Goal: Transaction & Acquisition: Purchase product/service

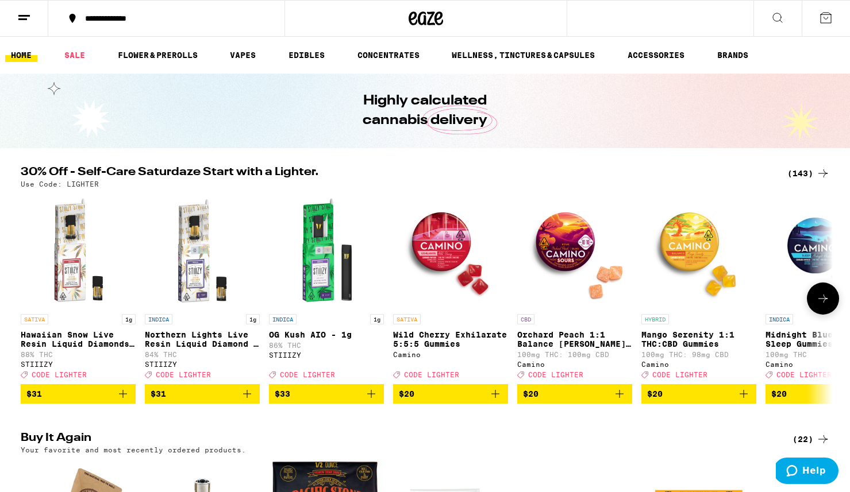
click at [694, 401] on span "$20" at bounding box center [698, 394] width 103 height 14
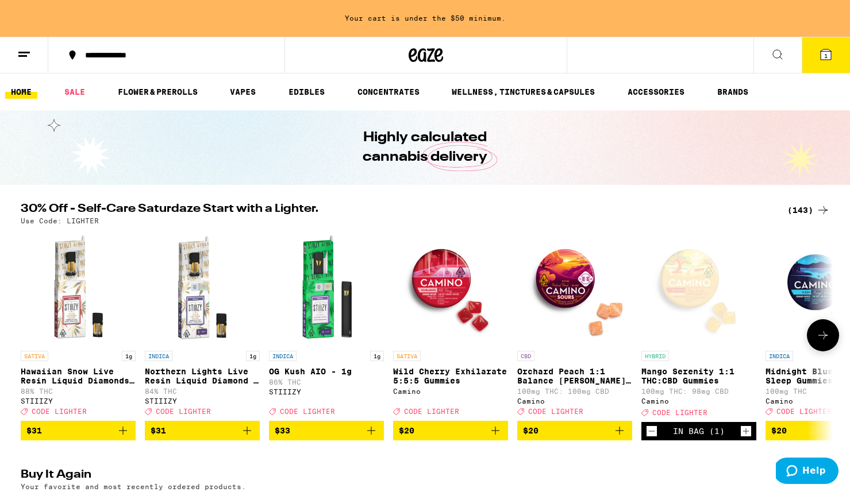
click at [822, 341] on icon at bounding box center [823, 336] width 14 height 14
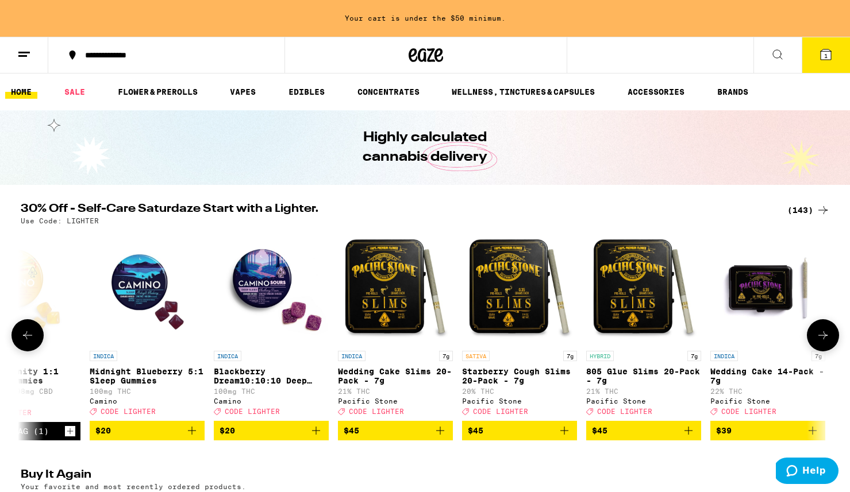
scroll to position [0, 684]
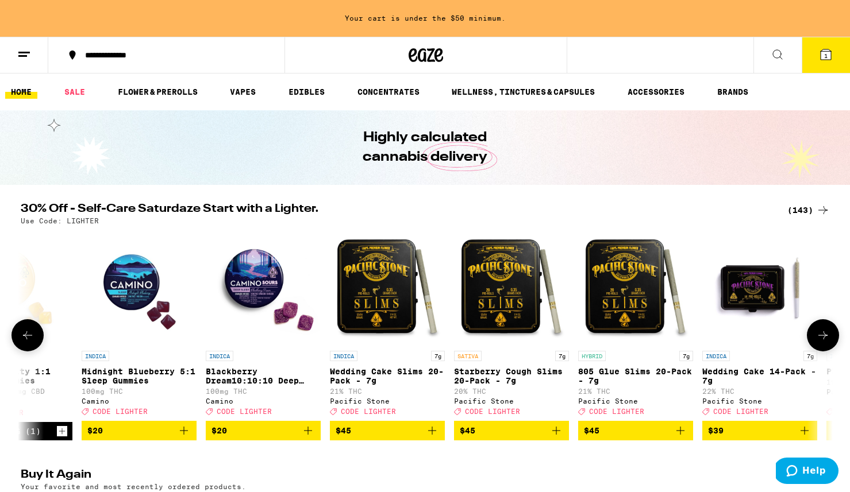
click at [822, 341] on icon at bounding box center [823, 336] width 14 height 14
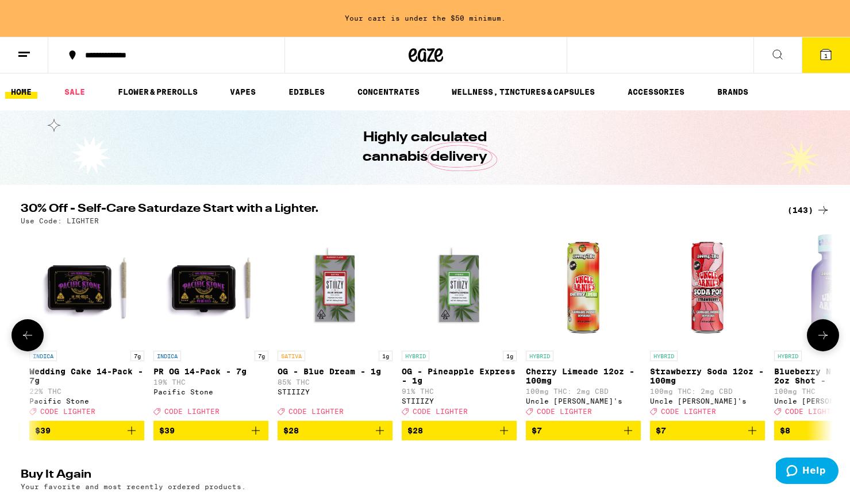
scroll to position [0, 1368]
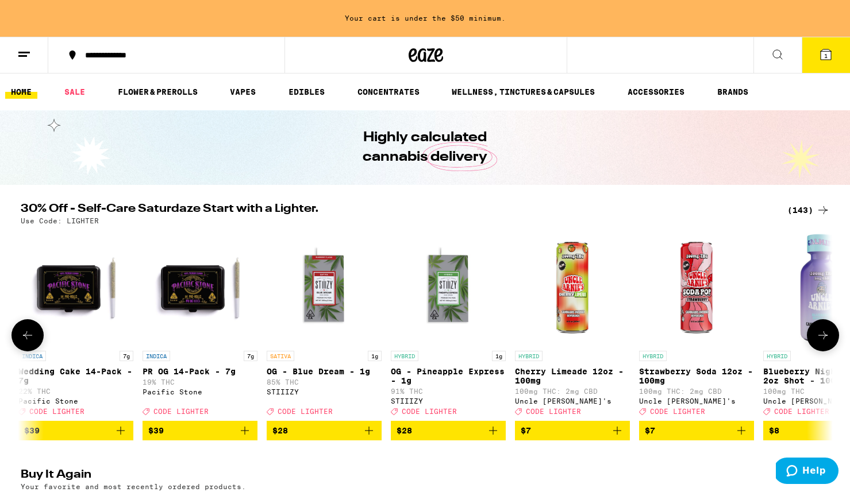
click at [820, 340] on icon at bounding box center [823, 336] width 14 height 14
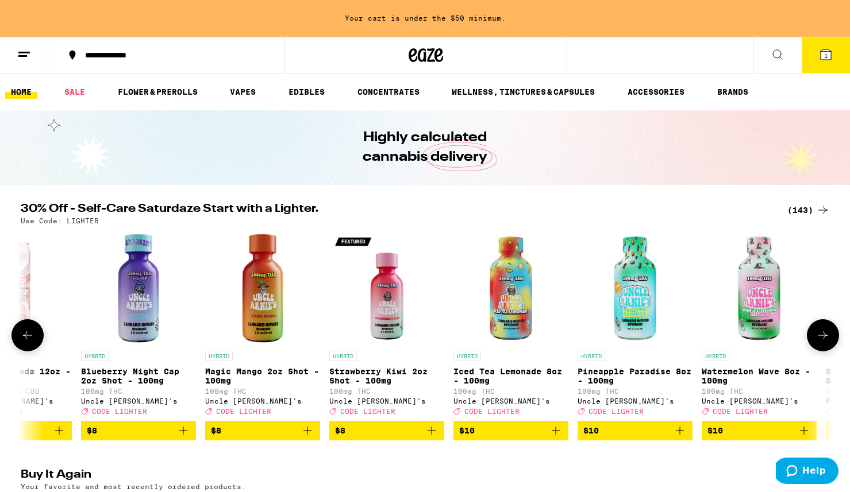
scroll to position [0, 2051]
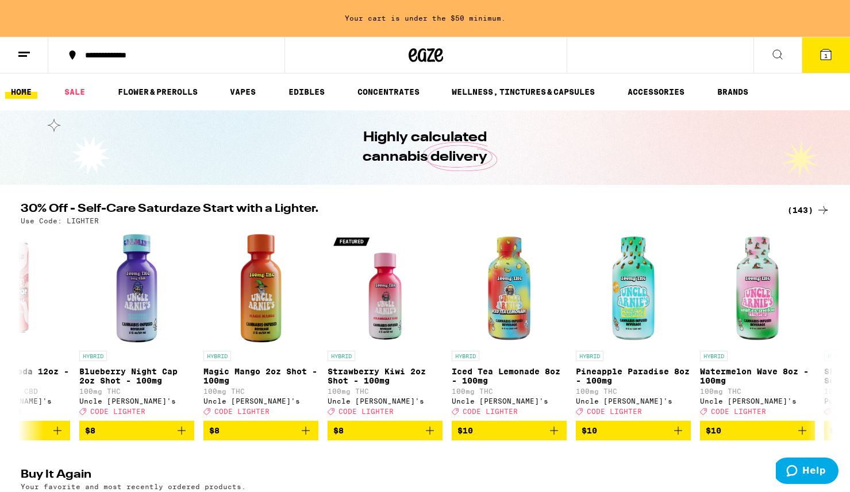
click at [801, 210] on div "(143)" at bounding box center [808, 210] width 43 height 14
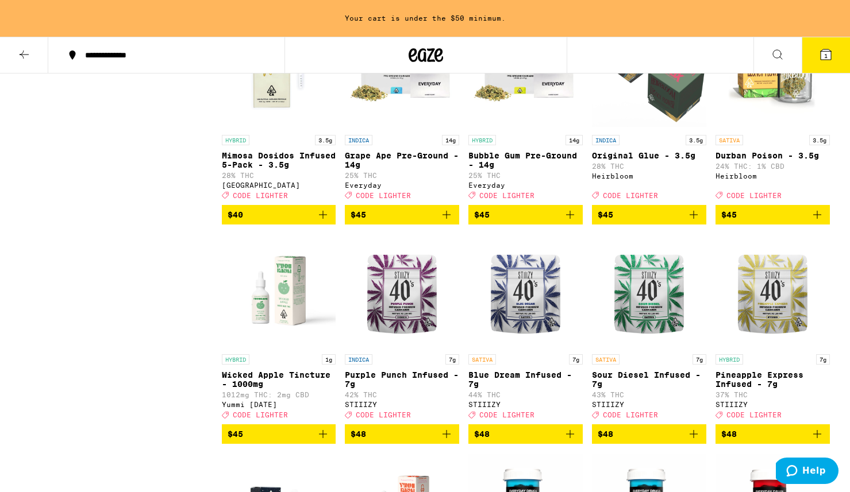
scroll to position [5714, 0]
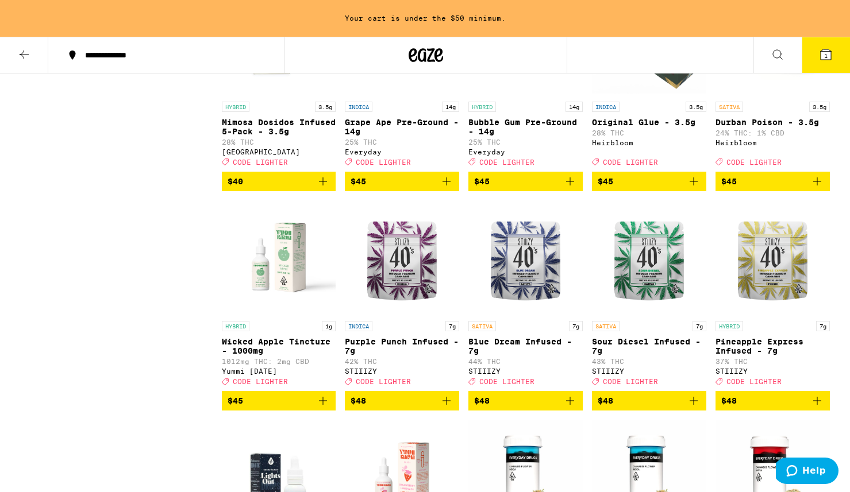
click at [569, 186] on icon "Add to bag" at bounding box center [570, 182] width 8 height 8
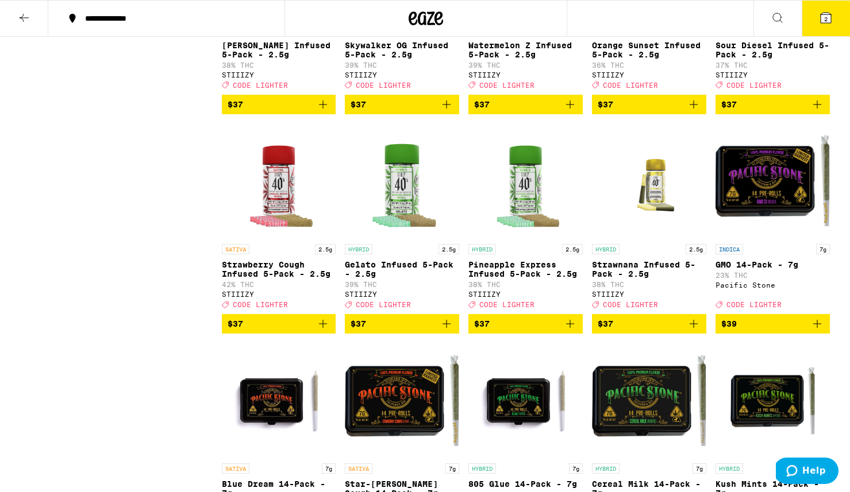
scroll to position [4859, 0]
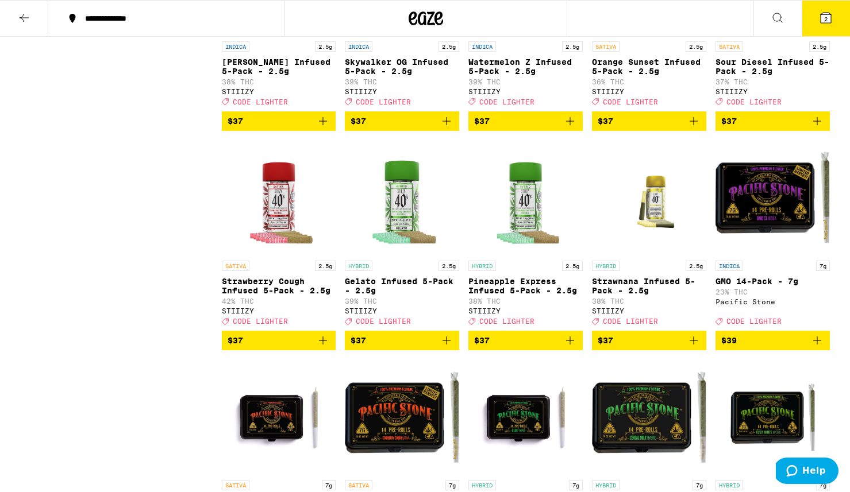
click at [22, 15] on icon at bounding box center [24, 18] width 9 height 8
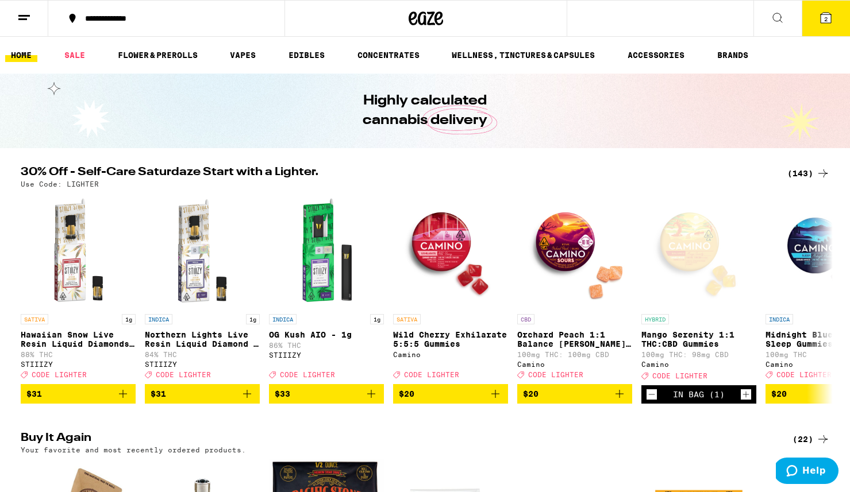
scroll to position [649, 0]
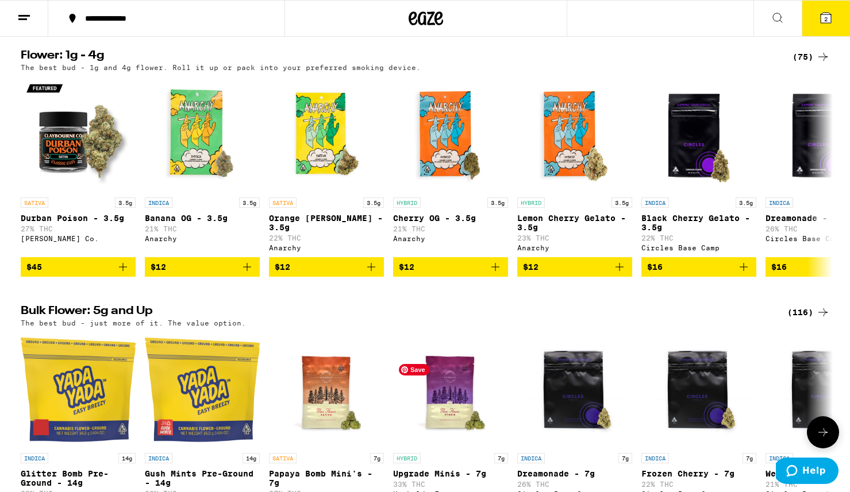
click at [429, 438] on img "Open page for Upgrade Minis - 7g from Humboldt Farms" at bounding box center [450, 390] width 115 height 115
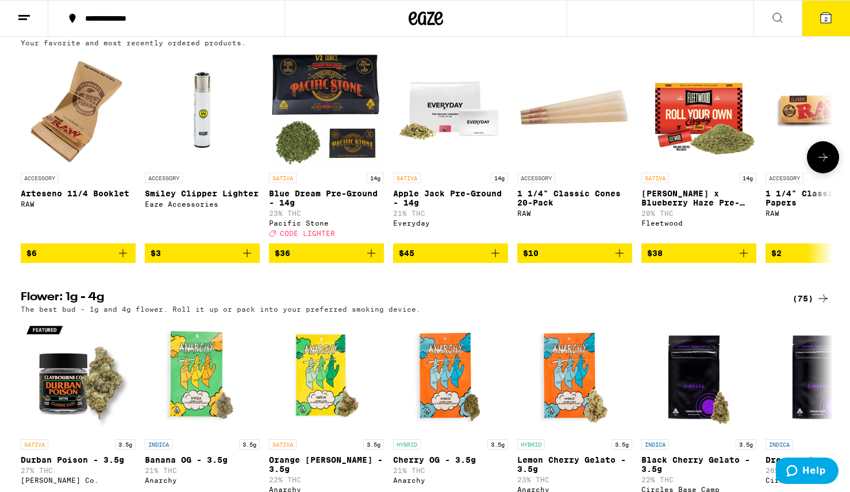
scroll to position [401, 0]
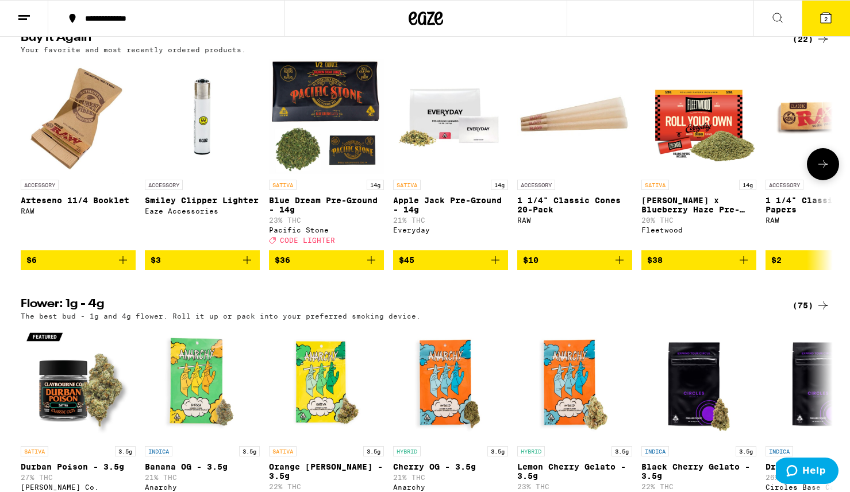
click at [110, 267] on span "$6" at bounding box center [77, 260] width 103 height 14
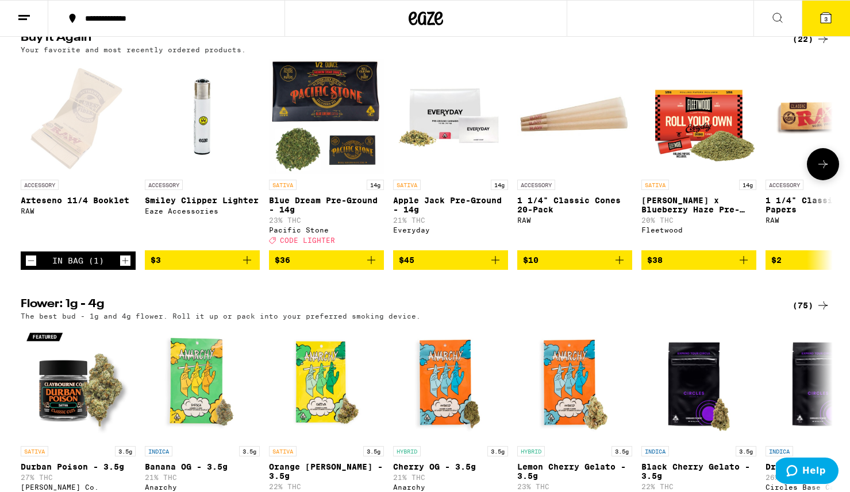
click at [498, 267] on icon "Add to bag" at bounding box center [495, 260] width 14 height 14
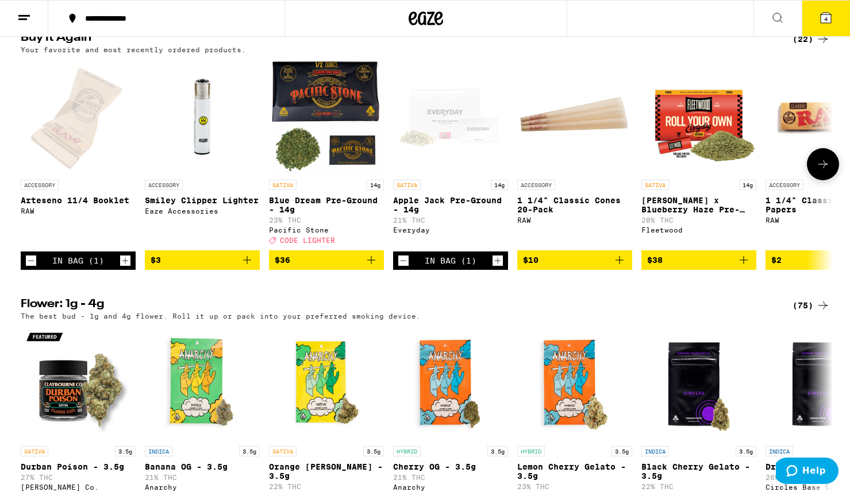
click at [821, 171] on icon at bounding box center [823, 164] width 14 height 14
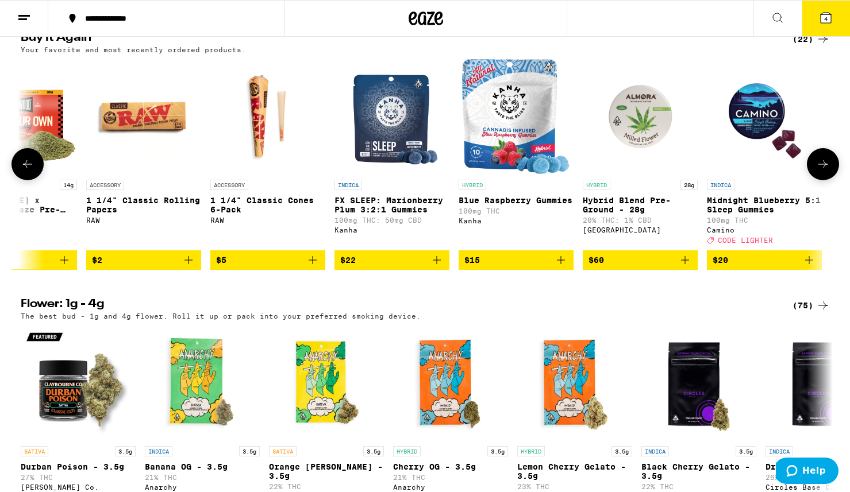
scroll to position [0, 684]
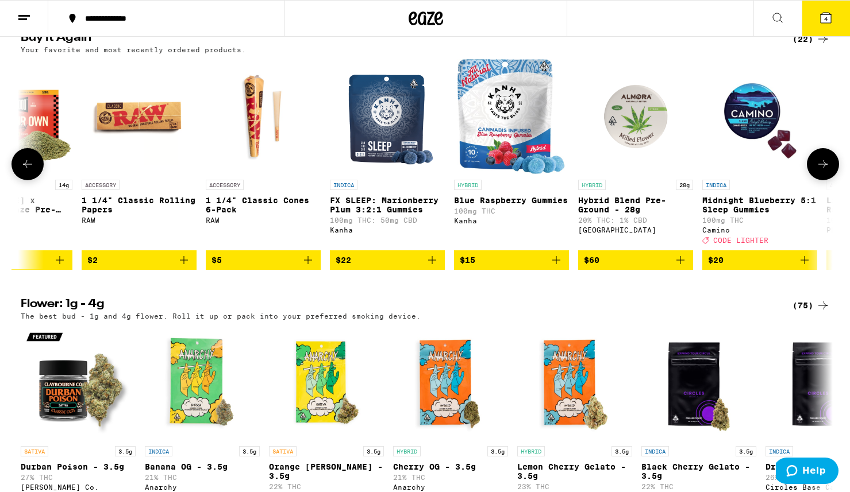
click at [821, 171] on icon at bounding box center [823, 164] width 14 height 14
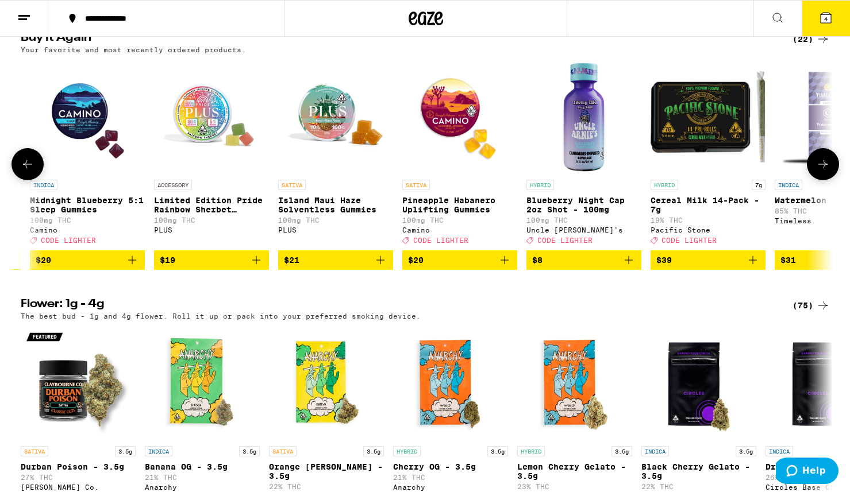
scroll to position [0, 1368]
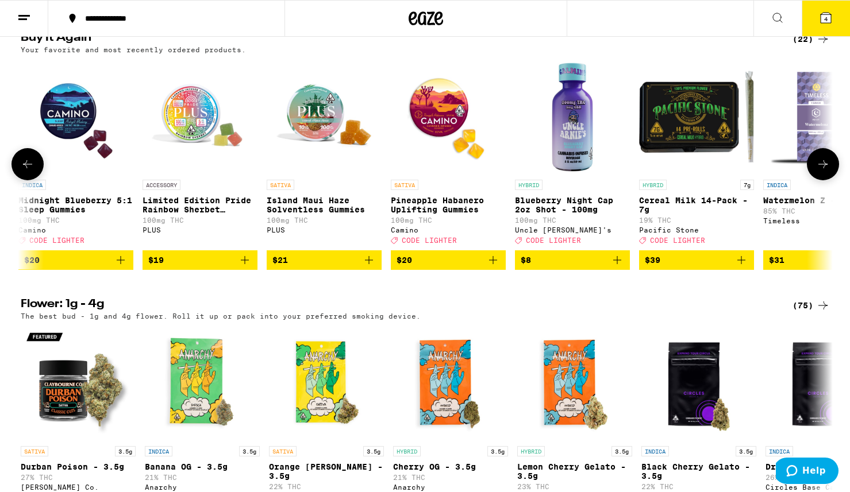
click at [823, 171] on icon at bounding box center [823, 164] width 14 height 14
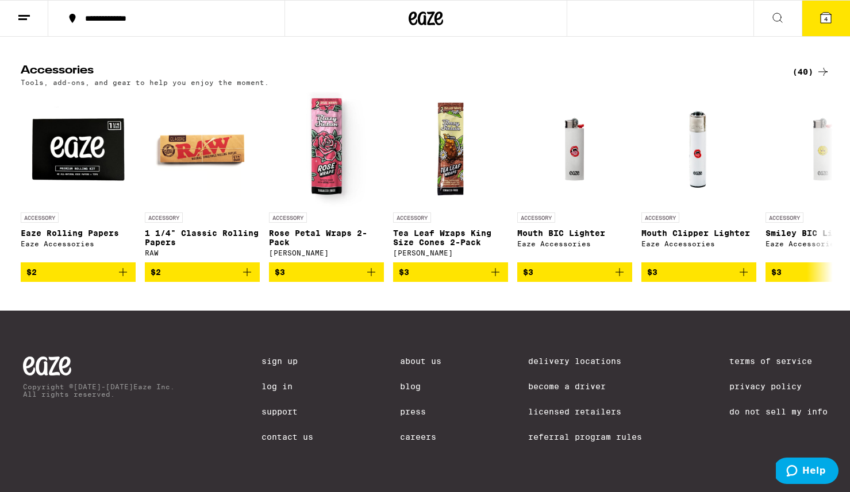
scroll to position [4830, 0]
click at [819, 181] on icon at bounding box center [823, 187] width 14 height 14
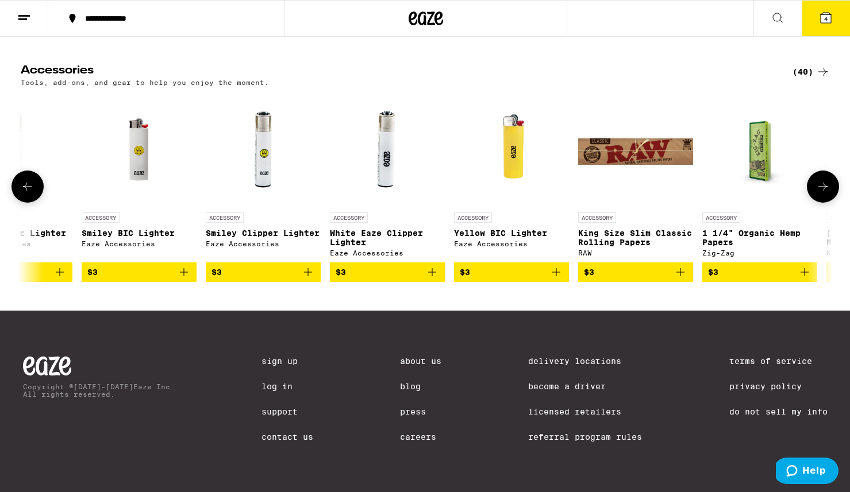
click at [819, 181] on icon at bounding box center [823, 187] width 14 height 14
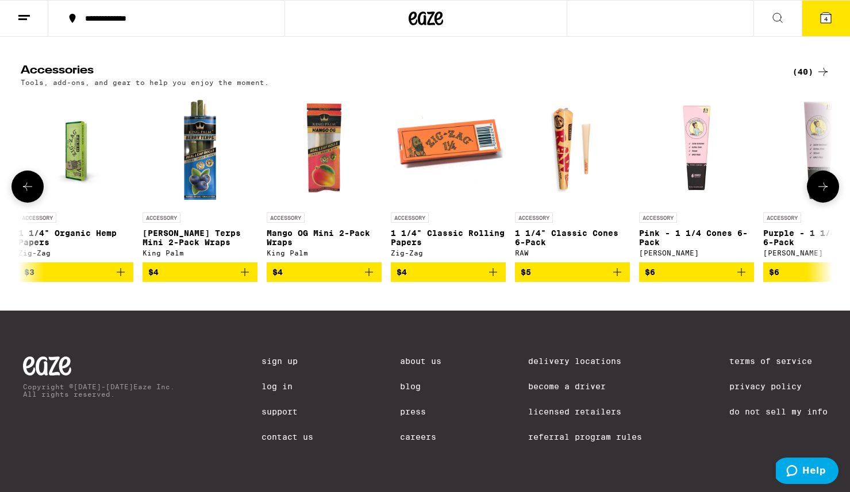
click at [819, 181] on icon at bounding box center [823, 187] width 14 height 14
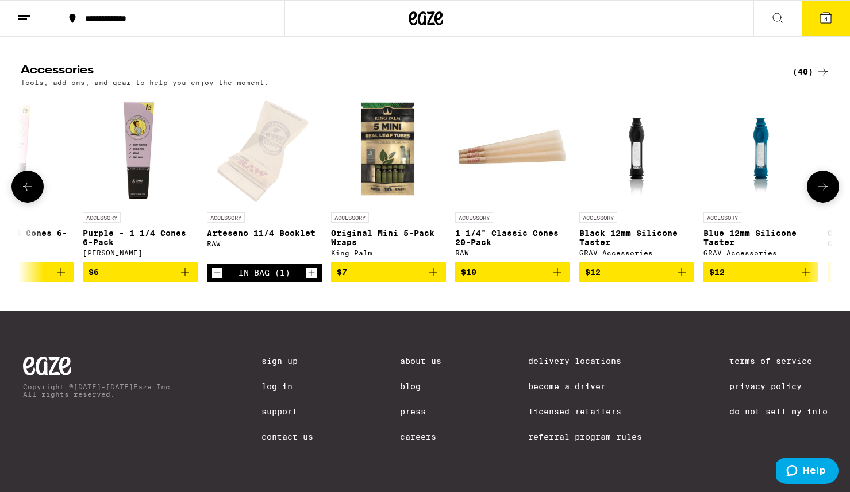
scroll to position [0, 2051]
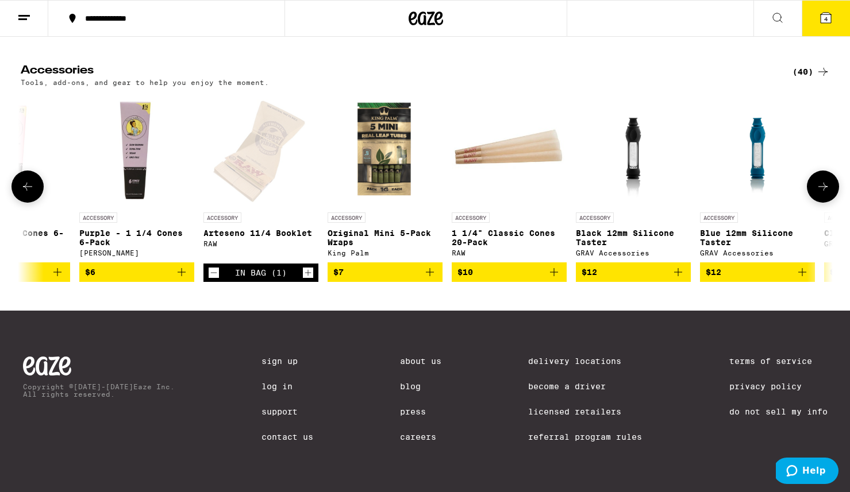
click at [819, 181] on icon at bounding box center [823, 187] width 14 height 14
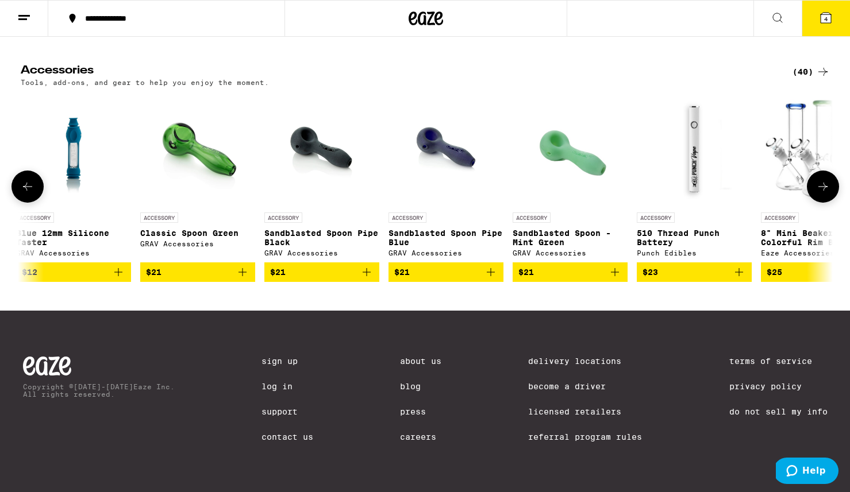
click at [819, 181] on icon at bounding box center [823, 187] width 14 height 14
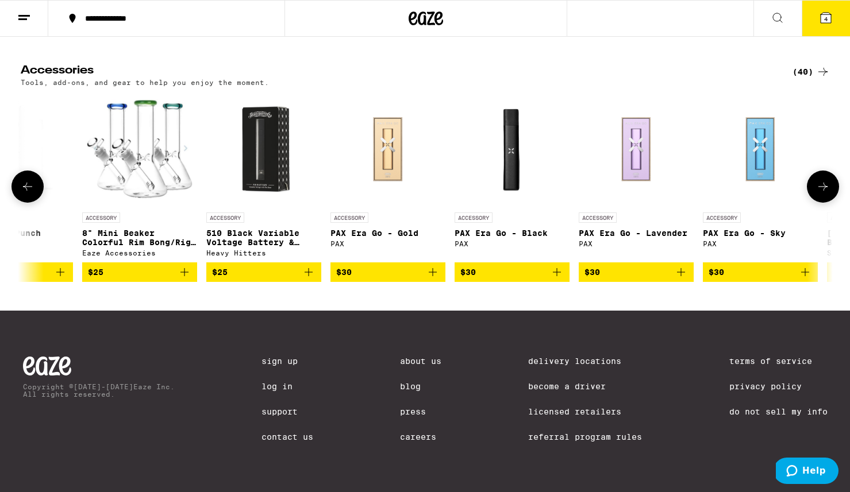
scroll to position [0, 3419]
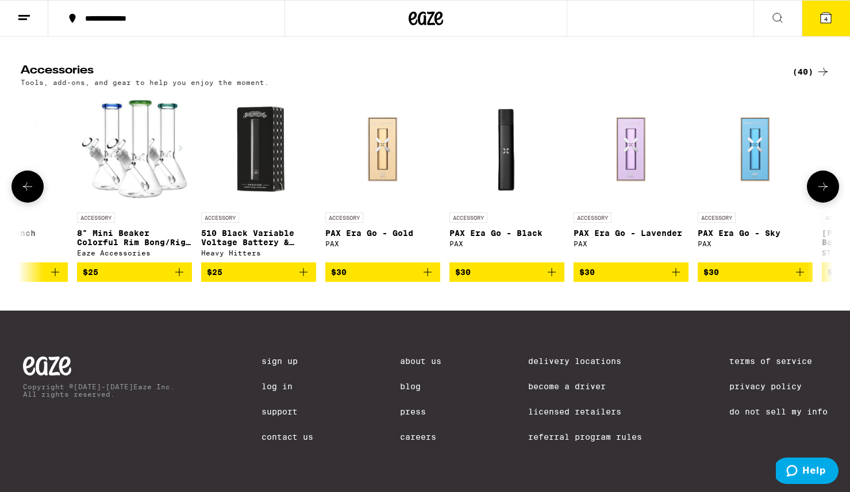
click at [819, 181] on icon at bounding box center [823, 187] width 14 height 14
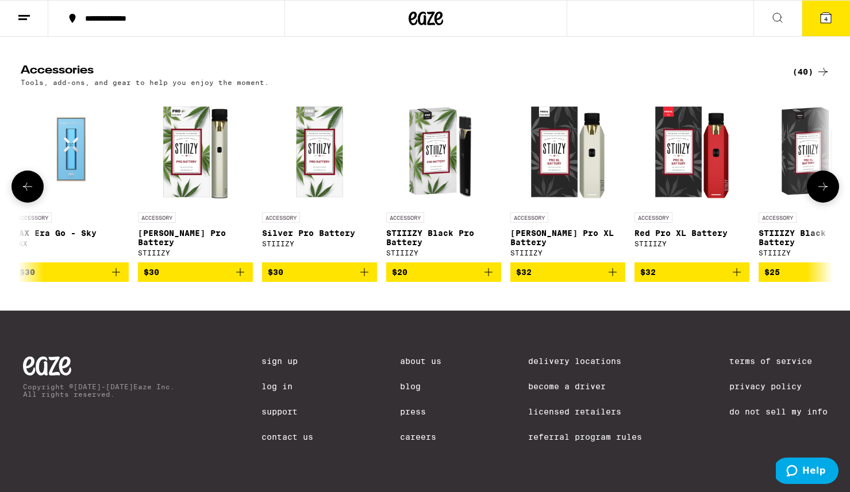
click at [819, 181] on icon at bounding box center [823, 187] width 14 height 14
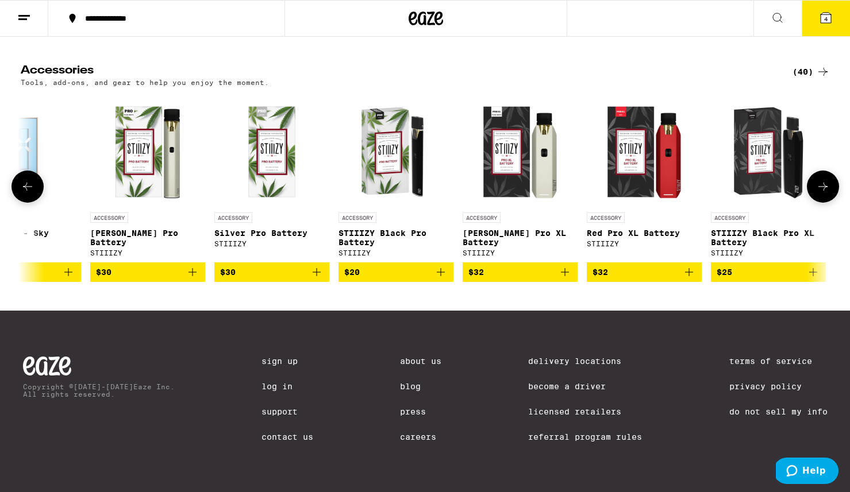
scroll to position [0, 4156]
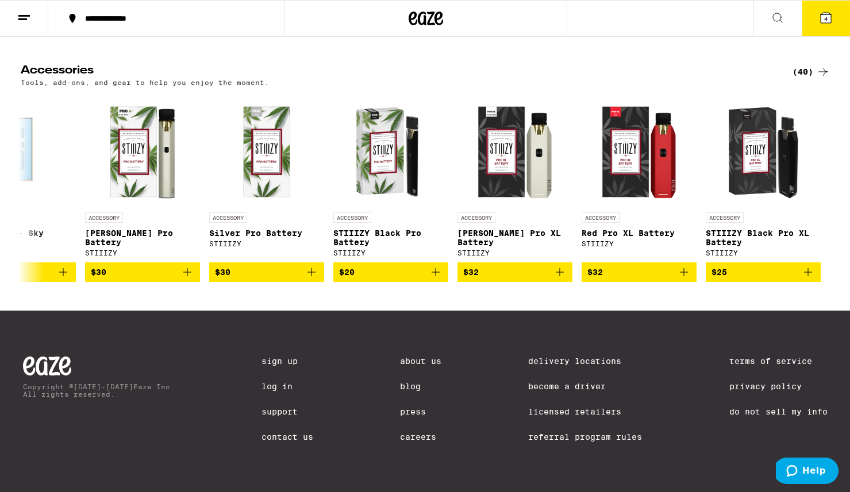
click at [831, 23] on icon at bounding box center [826, 18] width 14 height 14
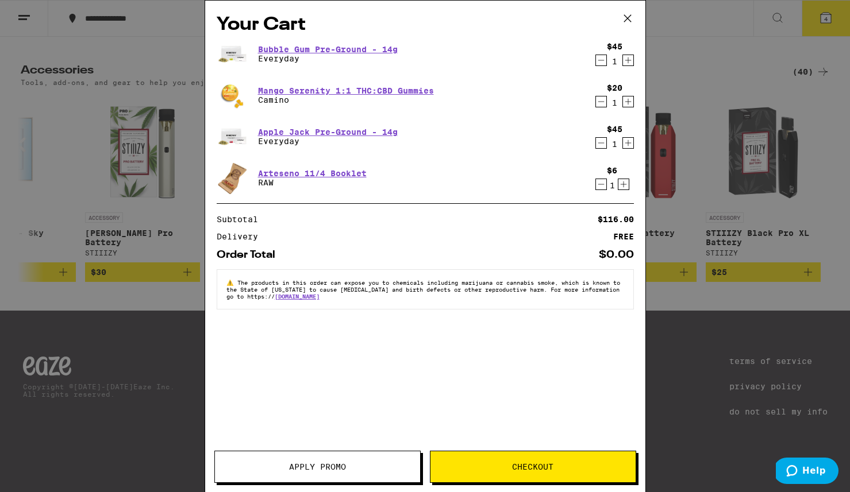
scroll to position [4713, 0]
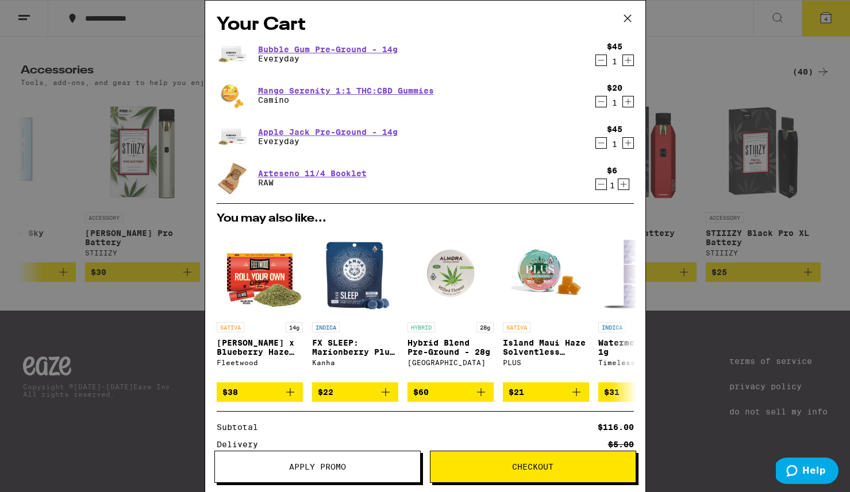
click at [501, 471] on button "Checkout" at bounding box center [533, 467] width 206 height 32
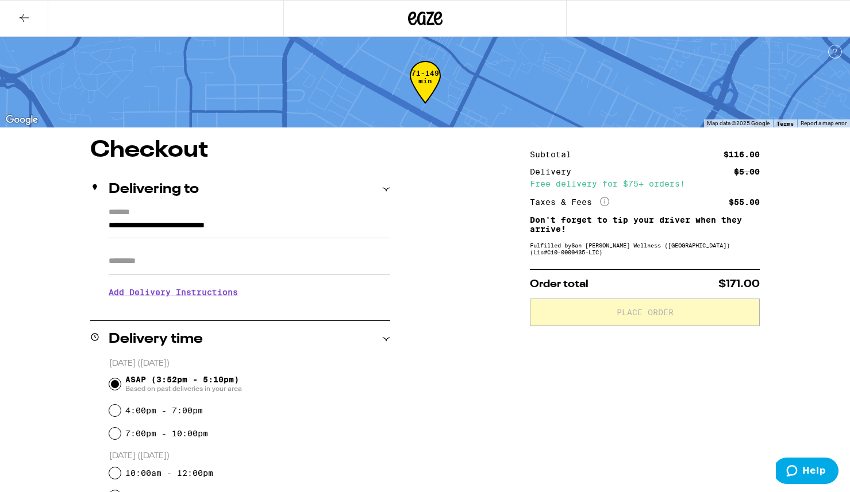
click at [370, 267] on input "Apt/Suite" at bounding box center [250, 262] width 282 height 28
type input "******"
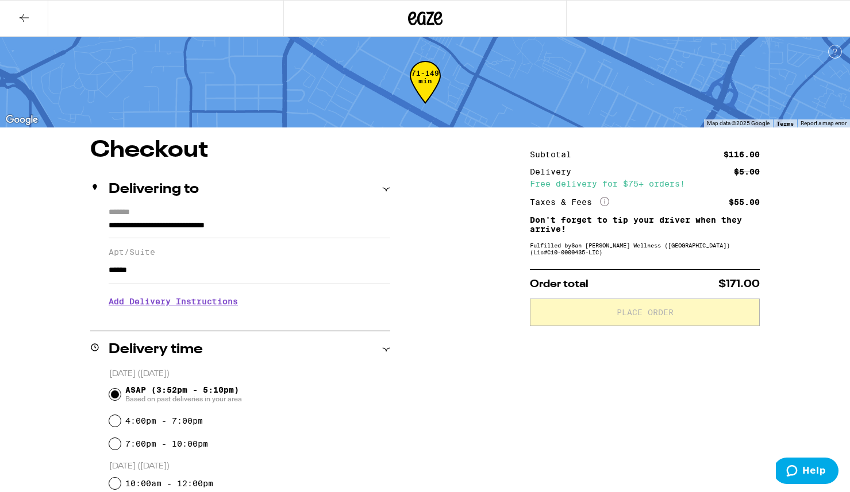
click at [176, 305] on h3 "Add Delivery Instructions" at bounding box center [250, 301] width 282 height 26
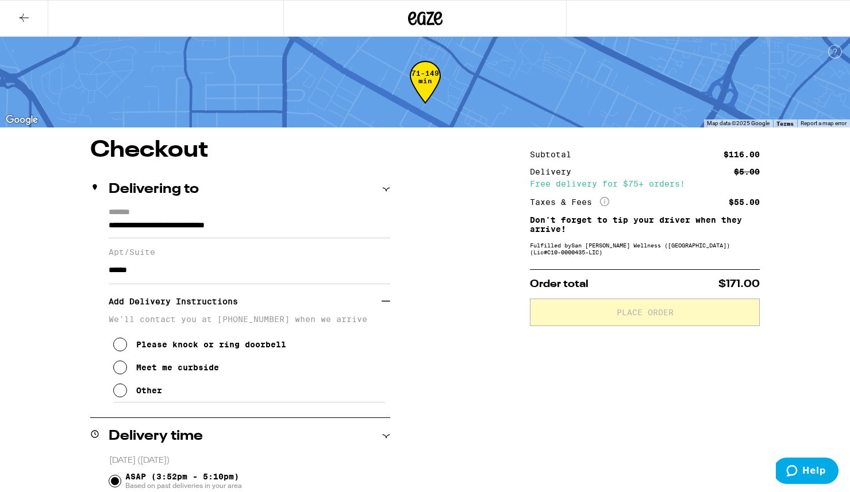
click at [120, 398] on icon at bounding box center [120, 391] width 14 height 14
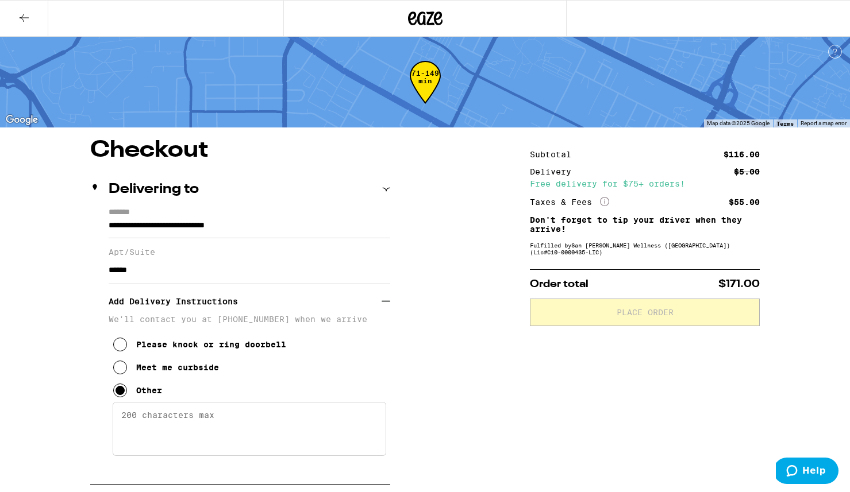
click at [155, 426] on textarea "Enter any other delivery instructions you want driver to know" at bounding box center [250, 429] width 274 height 54
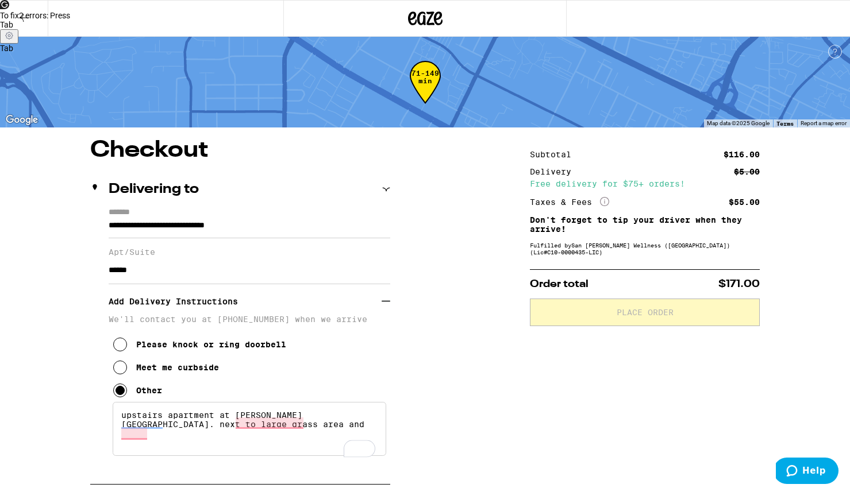
click at [314, 425] on textarea "upstairs apartment at [PERSON_NAME][GEOGRAPHIC_DATA]. next to large grass area …" at bounding box center [250, 429] width 274 height 54
click at [294, 437] on textarea "upstairs apartment at [PERSON_NAME][GEOGRAPHIC_DATA]. stairs next to large gras…" at bounding box center [250, 429] width 274 height 54
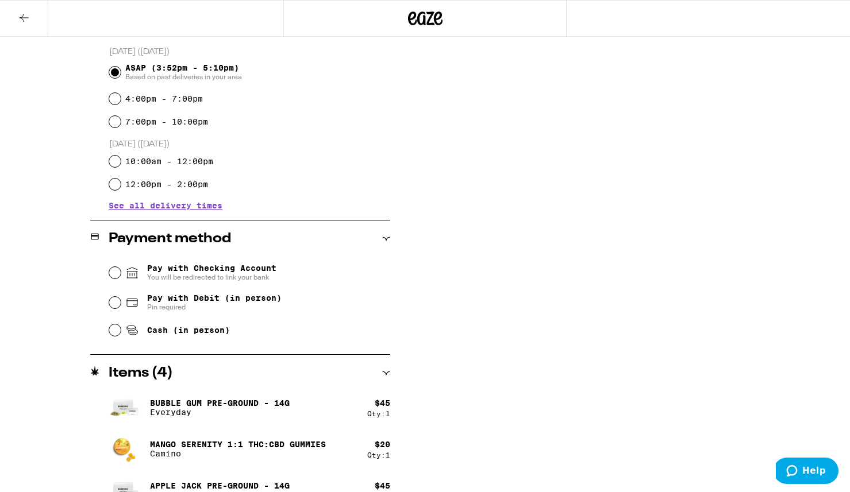
scroll to position [491, 0]
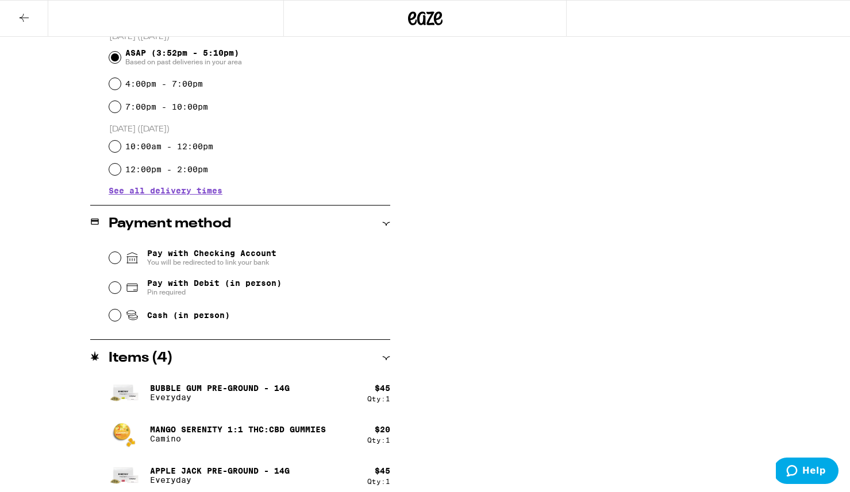
type textarea "upstairs apartment at [PERSON_NAME][GEOGRAPHIC_DATA]. stairs next to large gras…"
click at [116, 289] on input "Pay with Debit (in person) Pin required" at bounding box center [114, 287] width 11 height 11
radio input "true"
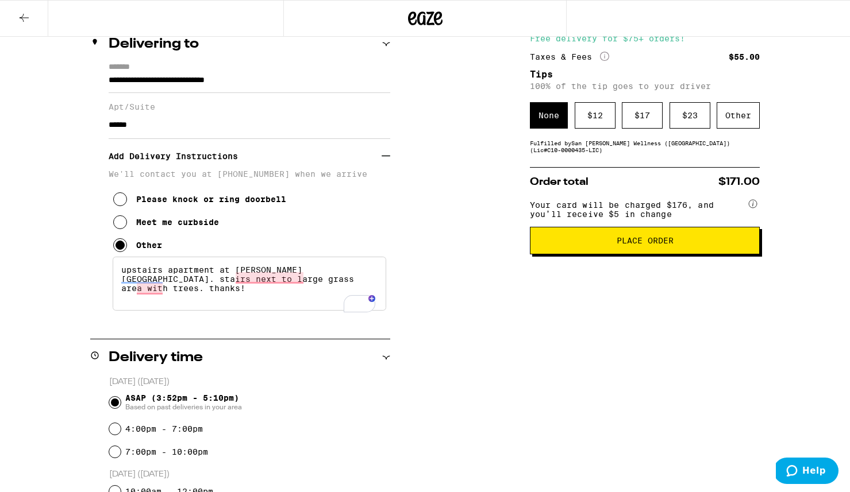
scroll to position [97, 0]
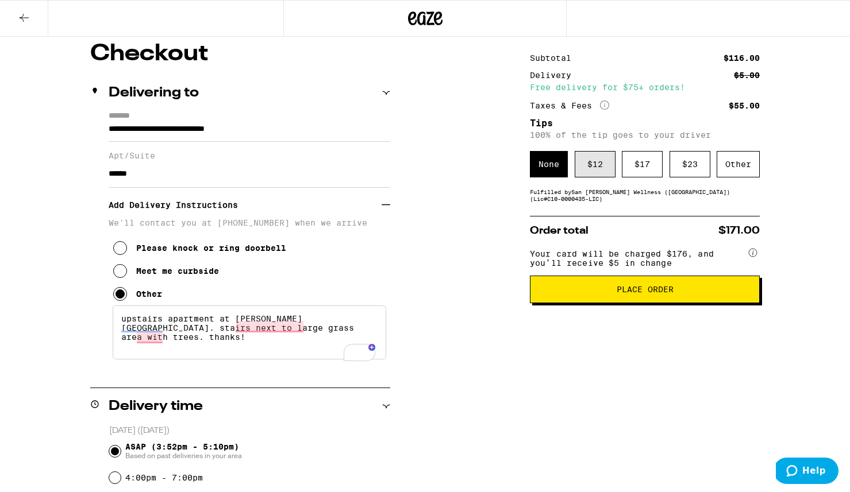
click at [601, 163] on div "$ 12" at bounding box center [595, 164] width 41 height 26
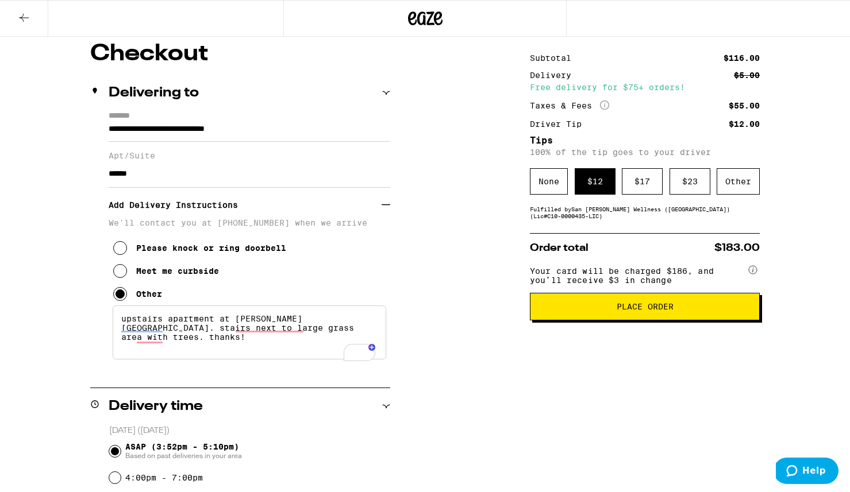
click at [584, 321] on button "Place Order" at bounding box center [645, 307] width 230 height 28
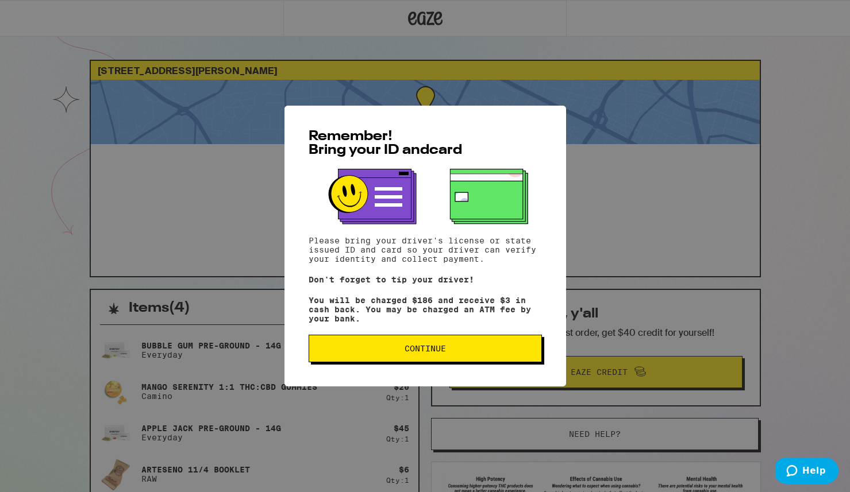
click at [471, 353] on span "Continue" at bounding box center [425, 349] width 214 height 8
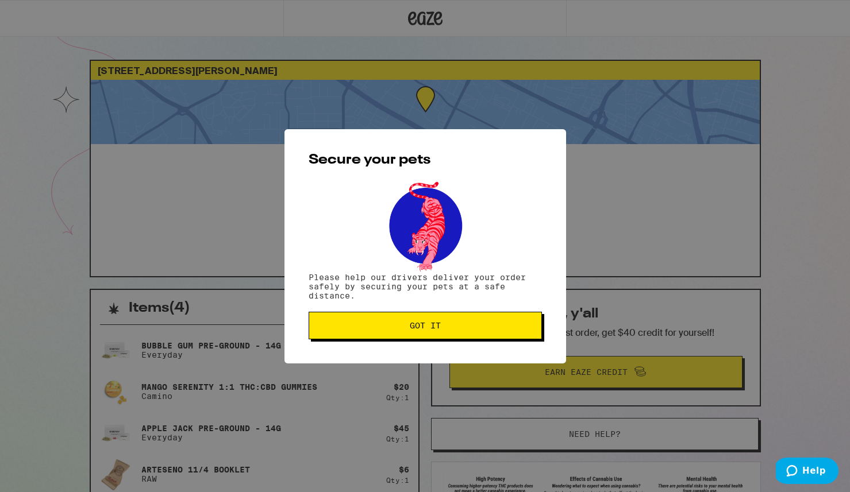
click at [480, 324] on span "Got it" at bounding box center [425, 326] width 214 height 8
